Goal: Information Seeking & Learning: Find specific fact

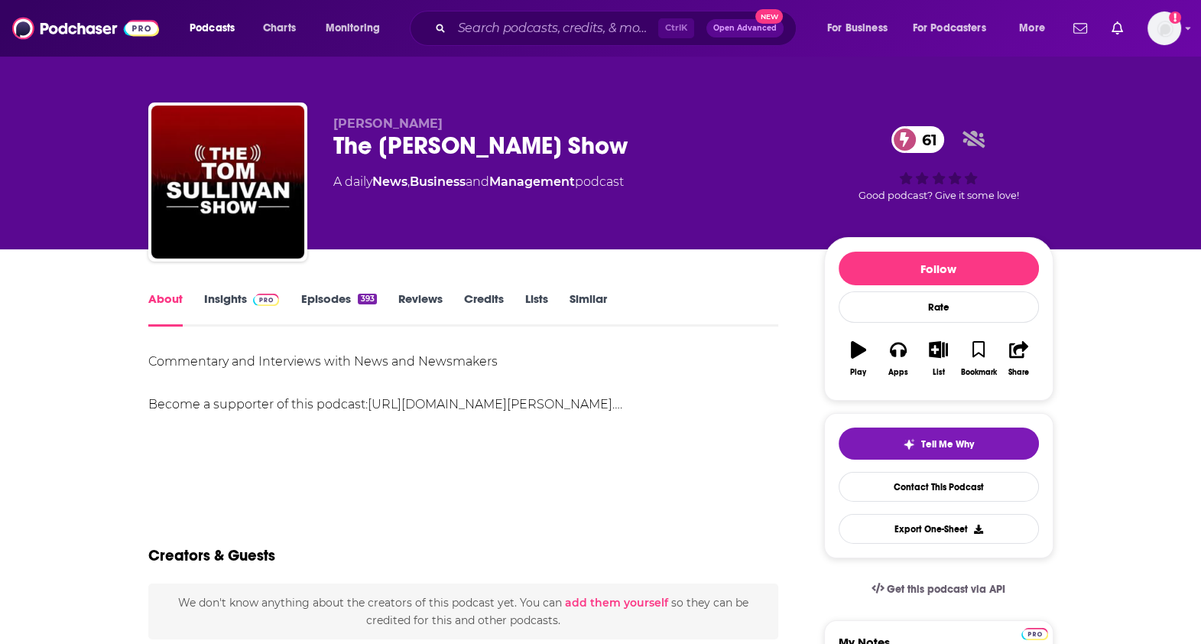
click at [226, 305] on link "Insights" at bounding box center [242, 308] width 76 height 35
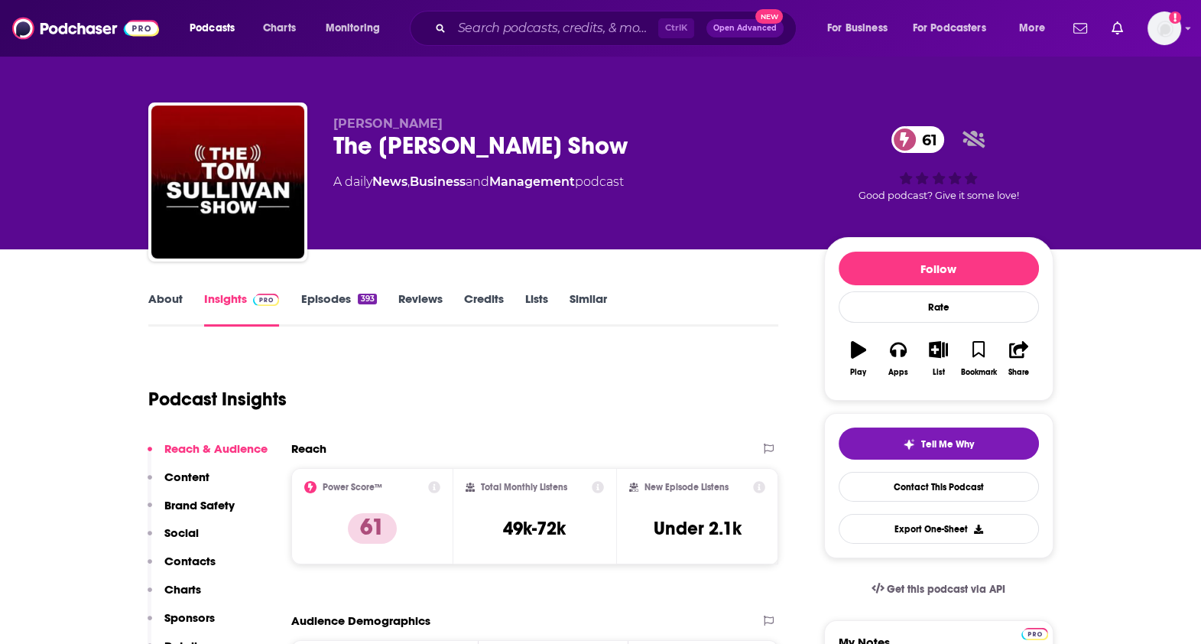
click at [176, 297] on link "About" at bounding box center [165, 308] width 34 height 35
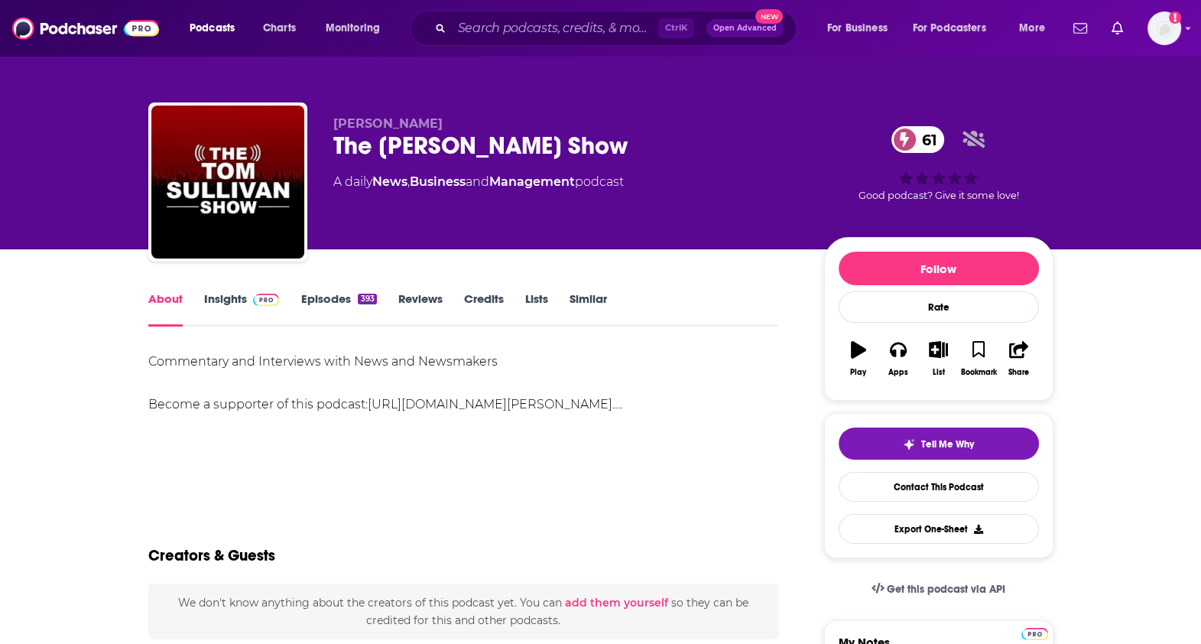
click at [237, 294] on link "Insights" at bounding box center [242, 308] width 76 height 35
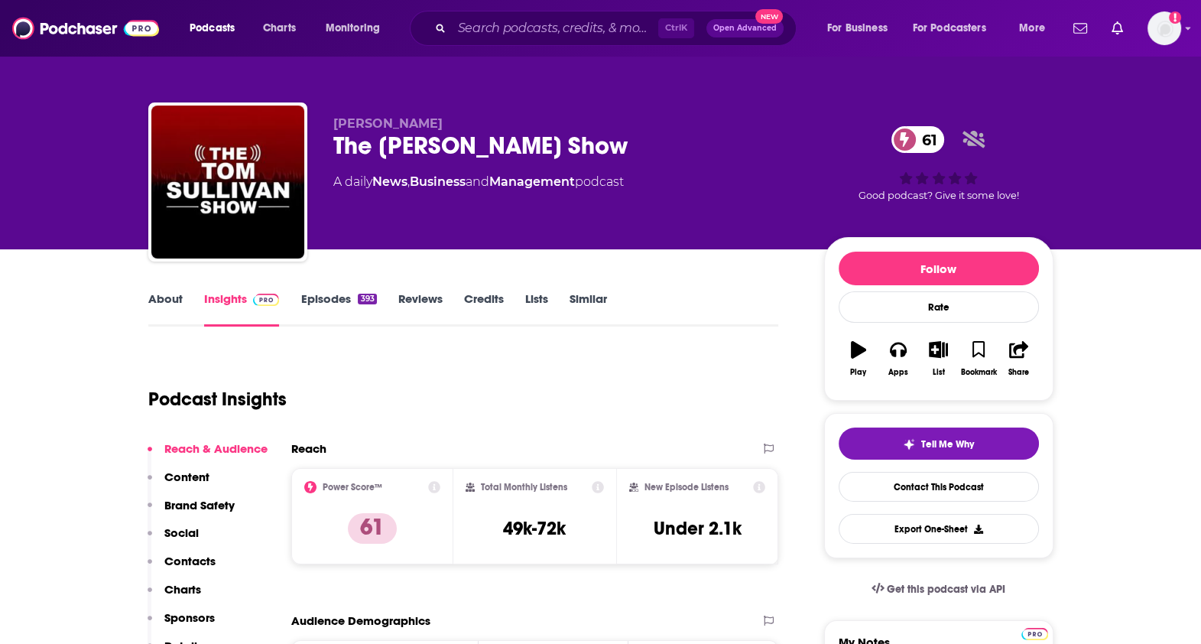
click at [168, 295] on link "About" at bounding box center [165, 308] width 34 height 35
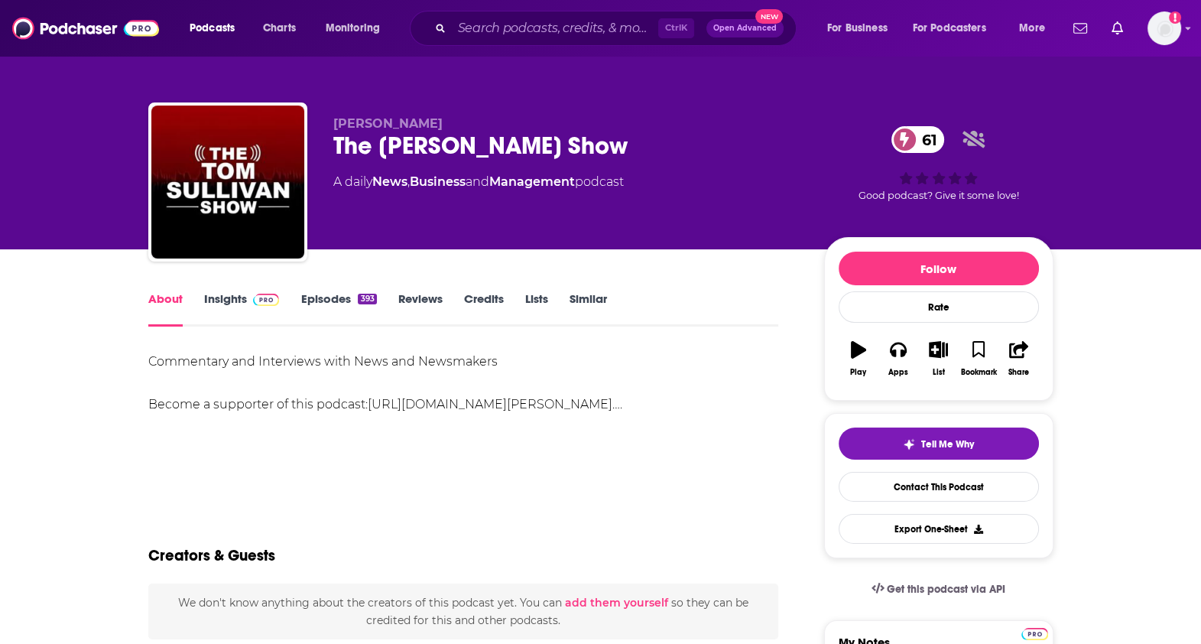
click at [416, 299] on link "Reviews" at bounding box center [420, 308] width 44 height 35
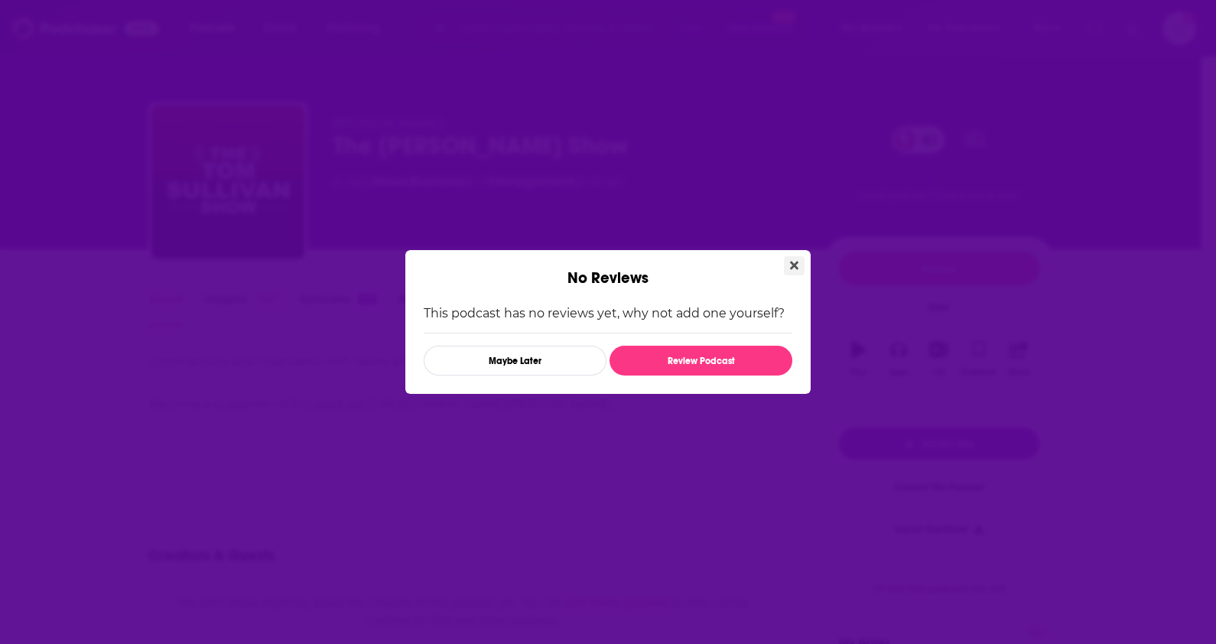
click at [794, 262] on icon "Close" at bounding box center [794, 265] width 8 height 12
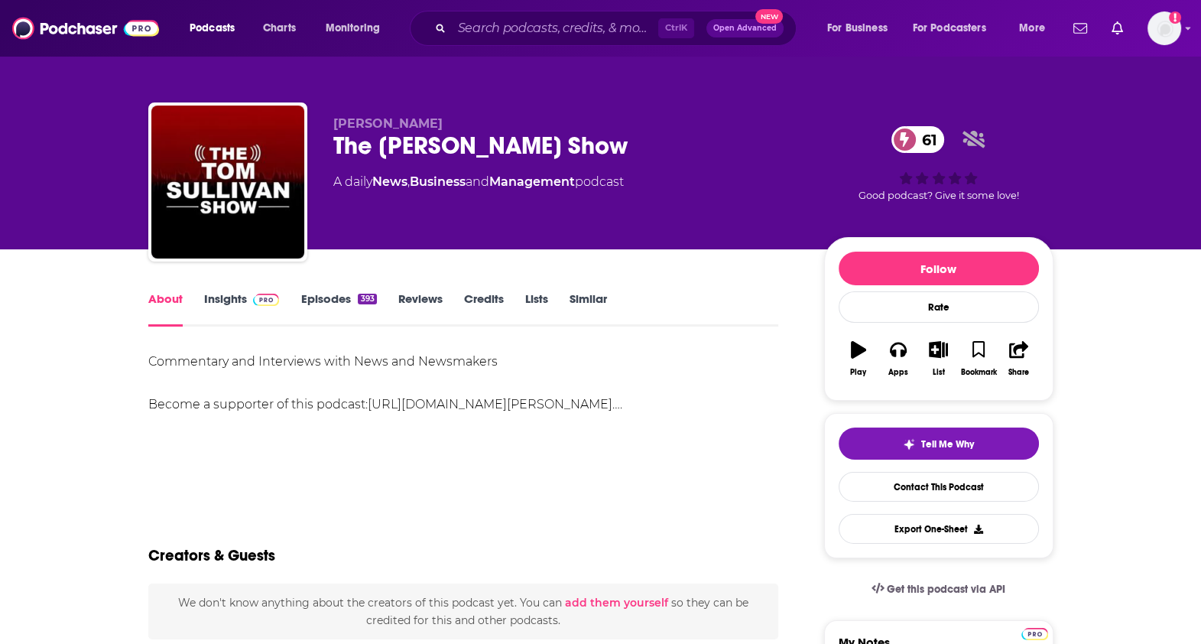
click at [347, 306] on link "Episodes 393" at bounding box center [339, 308] width 76 height 35
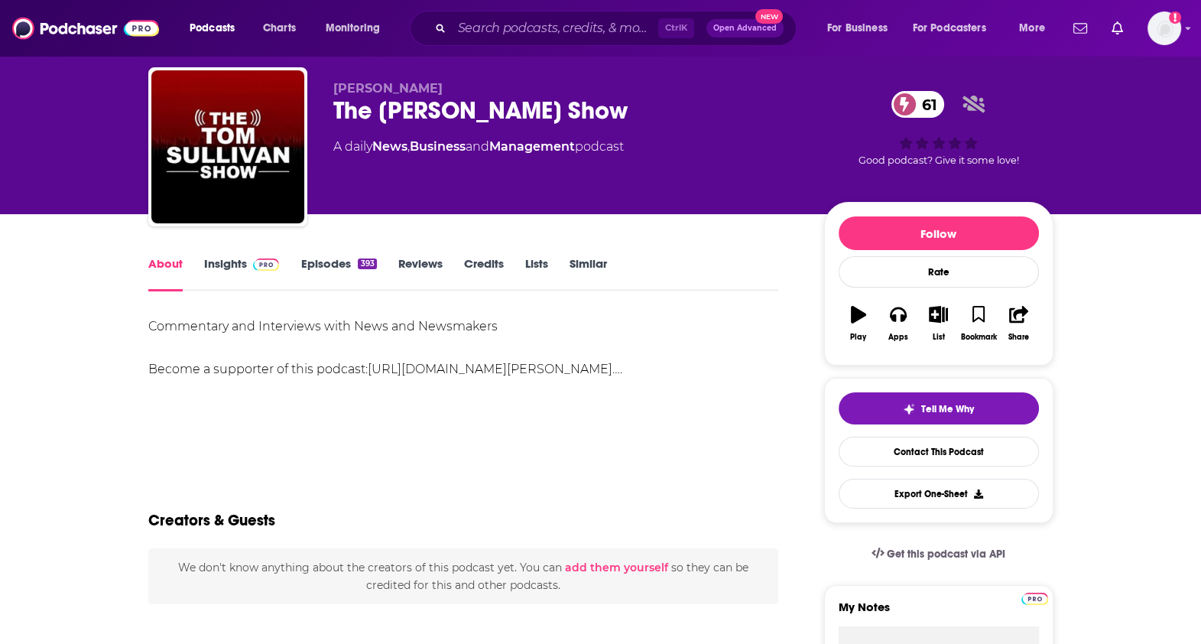
click at [333, 271] on link "Episodes 393" at bounding box center [339, 273] width 76 height 35
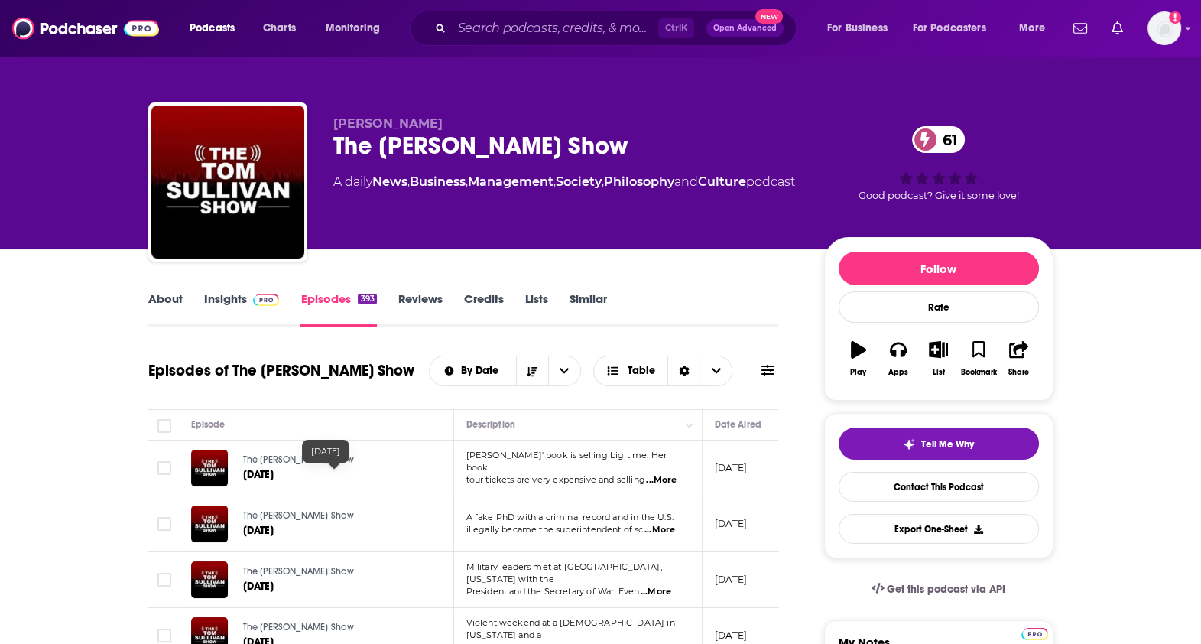
click at [275, 472] on span "[DATE]" at bounding box center [258, 474] width 31 height 13
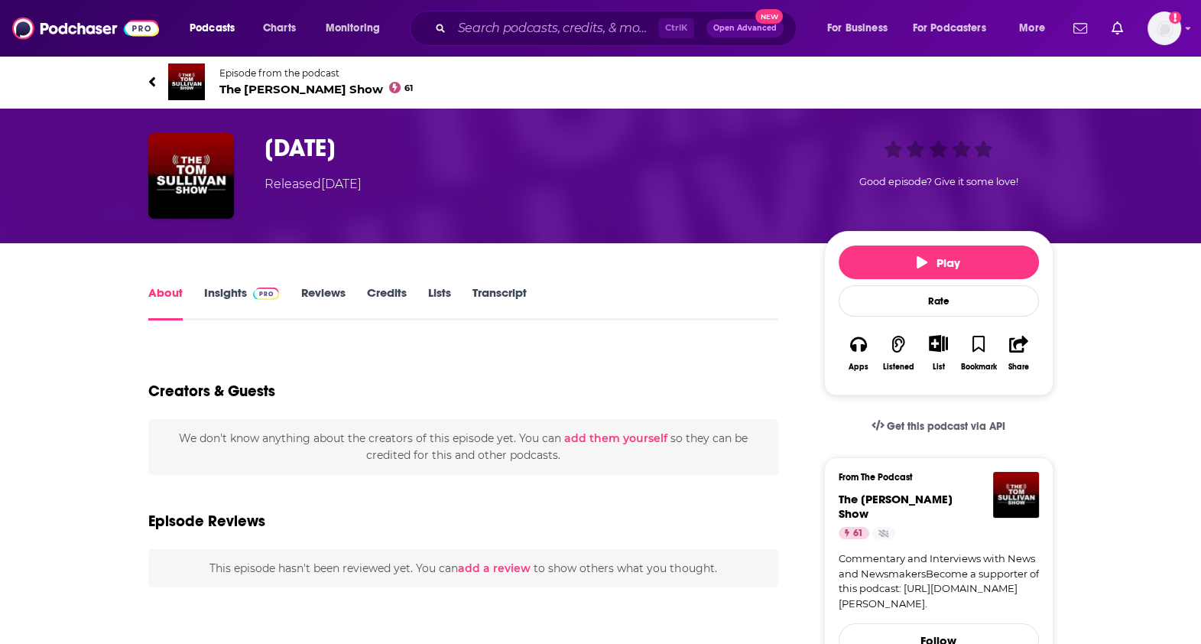
click at [512, 295] on link "Transcript" at bounding box center [499, 302] width 54 height 35
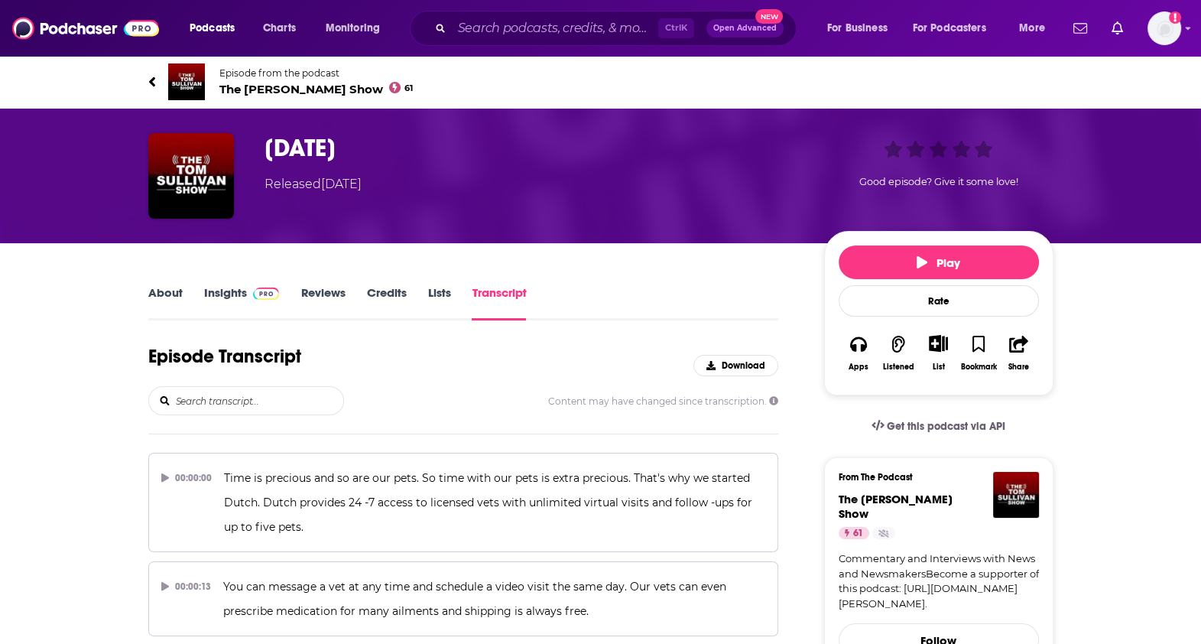
click at [255, 394] on input "search" at bounding box center [258, 401] width 169 height 28
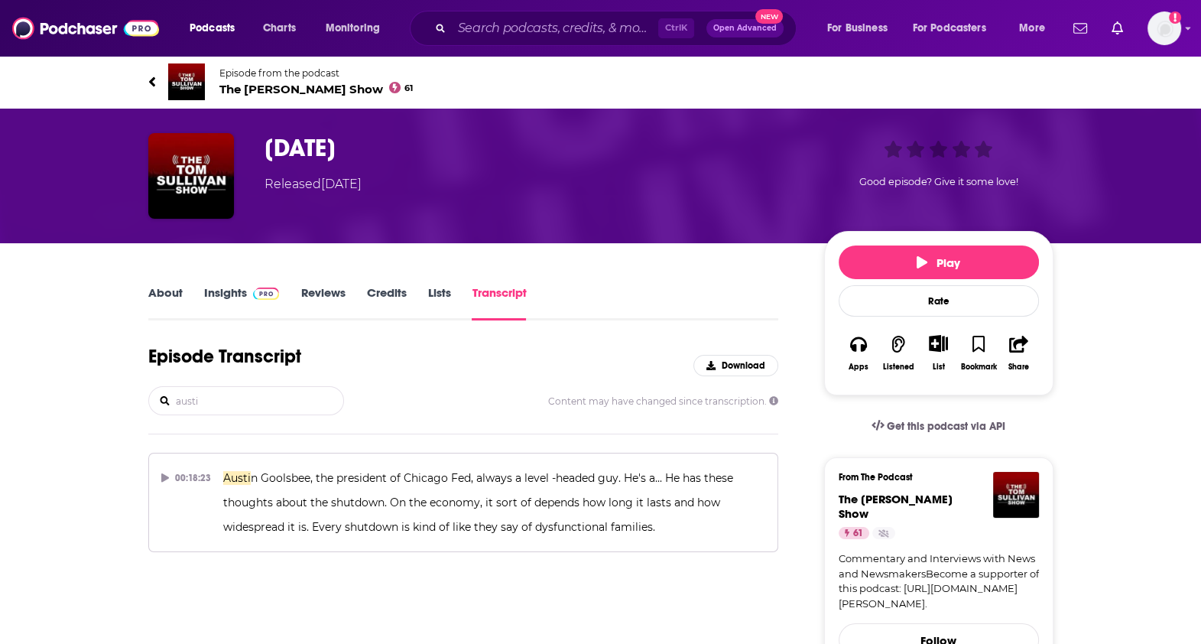
type input "austi"
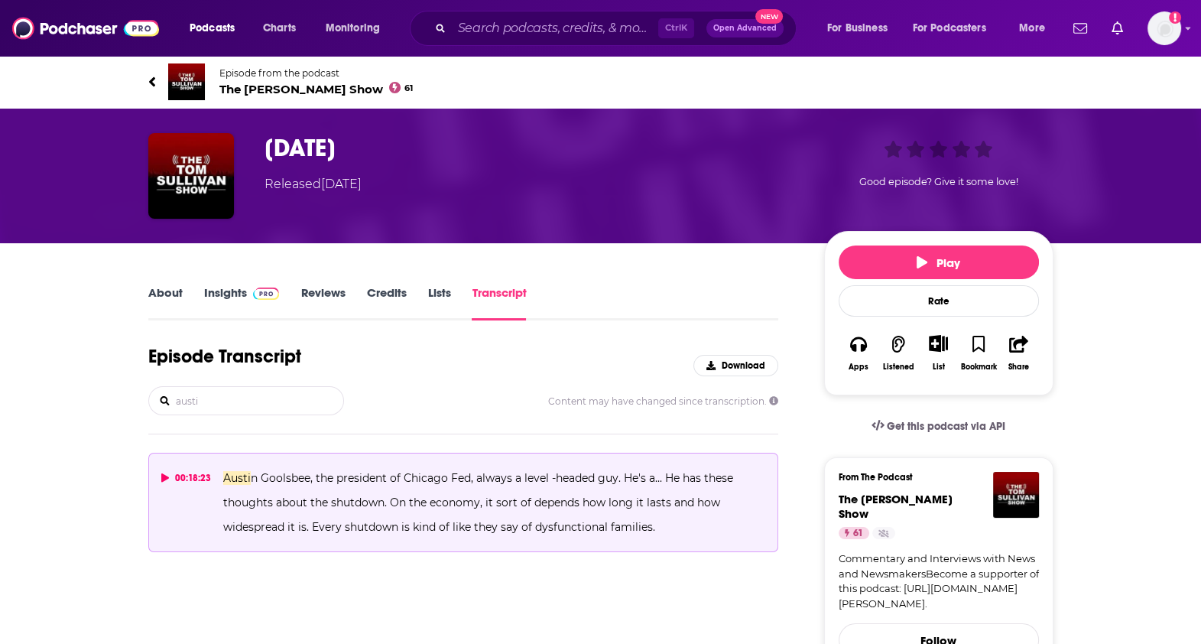
click at [632, 499] on span "n Goolsbee, the president of Chicago Fed, always a level -headed guy. He's a...…" at bounding box center [479, 502] width 513 height 63
